Goal: Check status: Check status

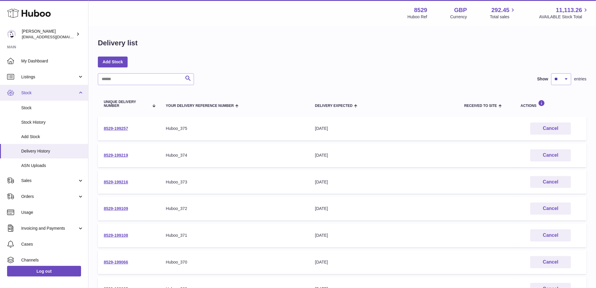
click at [26, 91] on span "Stock" at bounding box center [49, 93] width 56 height 6
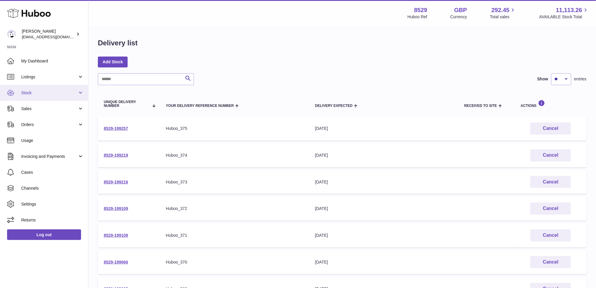
click at [34, 88] on link "Stock" at bounding box center [44, 93] width 88 height 16
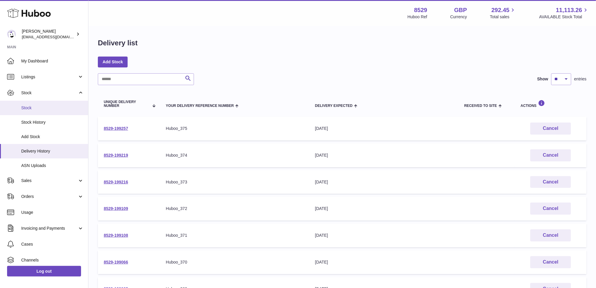
click at [34, 104] on link "Stock" at bounding box center [44, 108] width 88 height 14
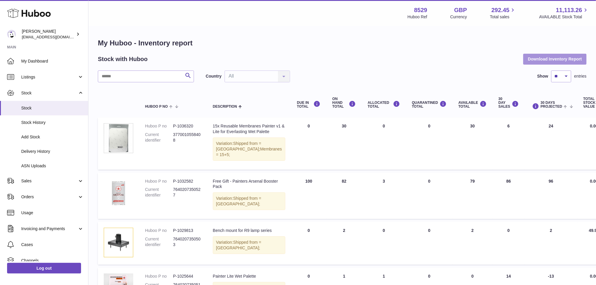
click at [543, 55] on button "Download Inventory Report" at bounding box center [554, 59] width 63 height 11
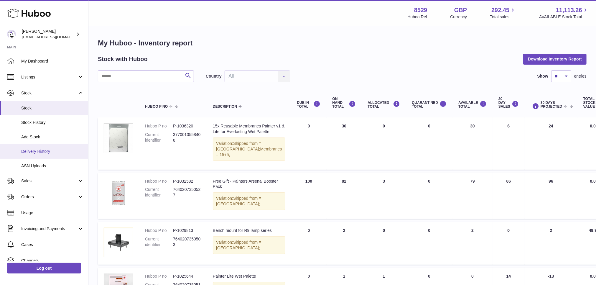
click at [41, 151] on span "Delivery History" at bounding box center [52, 151] width 62 height 6
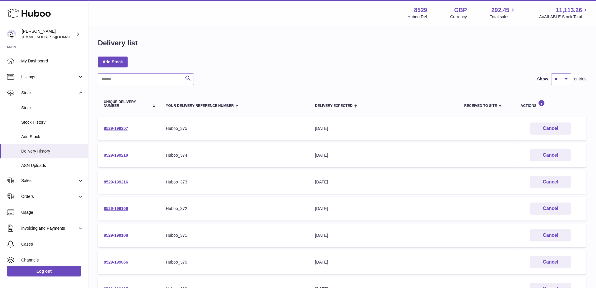
scroll to position [152, 0]
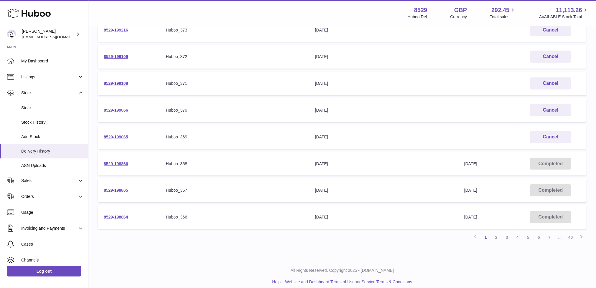
click at [119, 189] on link "8529-198865" at bounding box center [116, 190] width 24 height 5
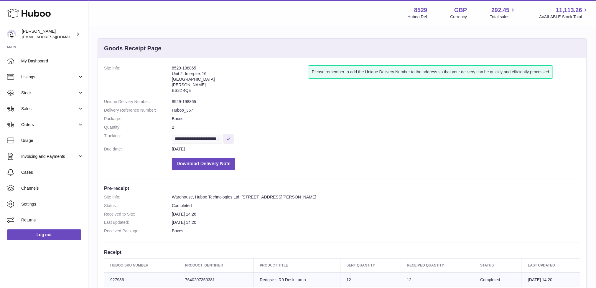
scroll to position [123, 0]
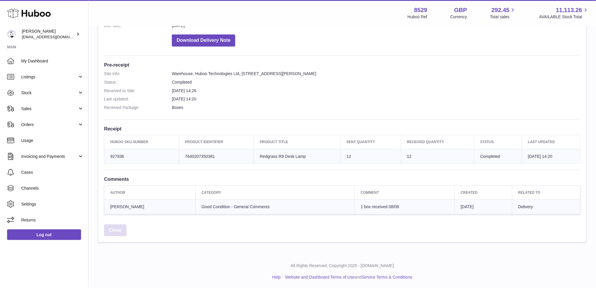
click at [116, 231] on link "Close" at bounding box center [115, 230] width 22 height 12
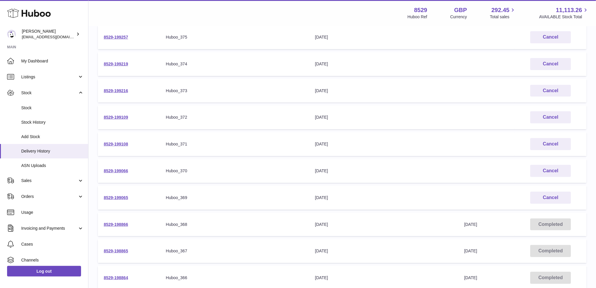
scroll to position [24, 0]
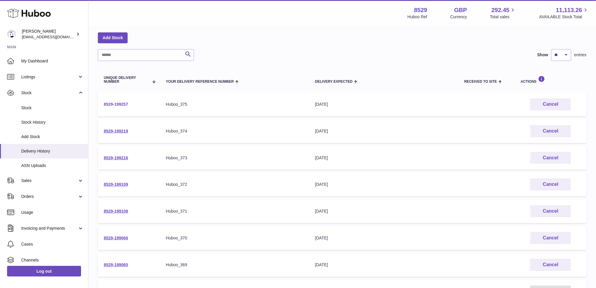
click at [120, 102] on link "8529-199257" at bounding box center [116, 104] width 24 height 5
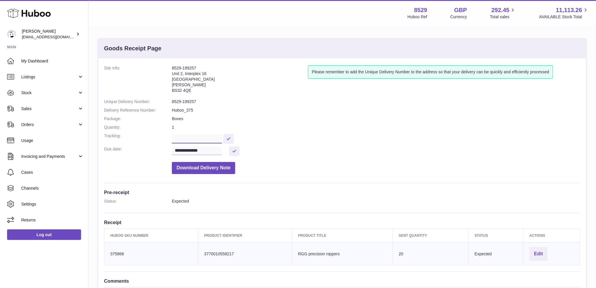
click at [198, 137] on input "text" at bounding box center [197, 139] width 50 height 9
paste input "**********"
type input "**********"
click at [234, 151] on button at bounding box center [234, 151] width 11 height 10
click at [230, 139] on button at bounding box center [228, 139] width 11 height 10
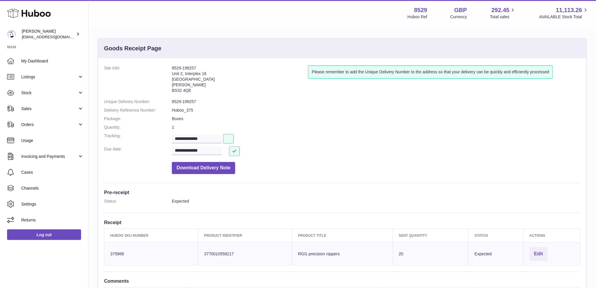
scroll to position [87, 0]
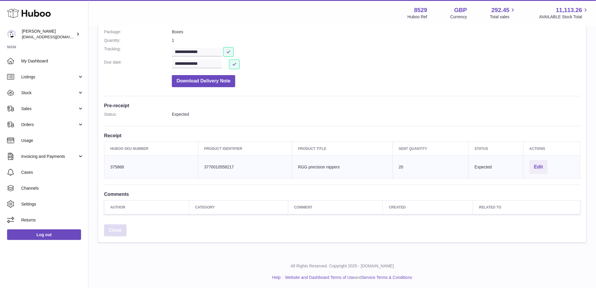
click at [117, 227] on link "Close" at bounding box center [115, 230] width 22 height 12
